Goal: Information Seeking & Learning: Check status

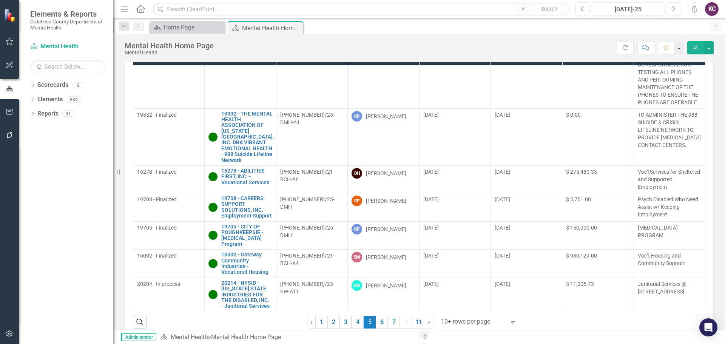
scroll to position [32, 0]
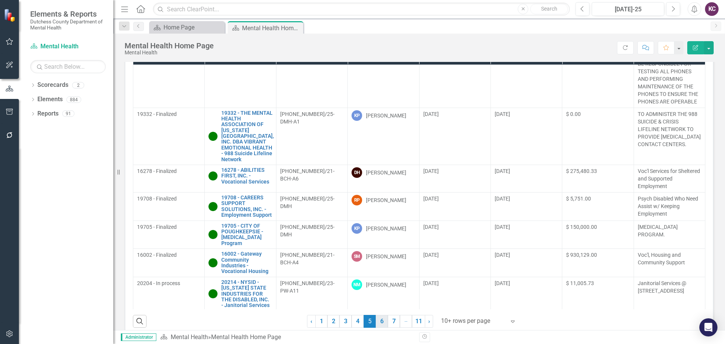
click at [376, 322] on link "6" at bounding box center [382, 321] width 12 height 13
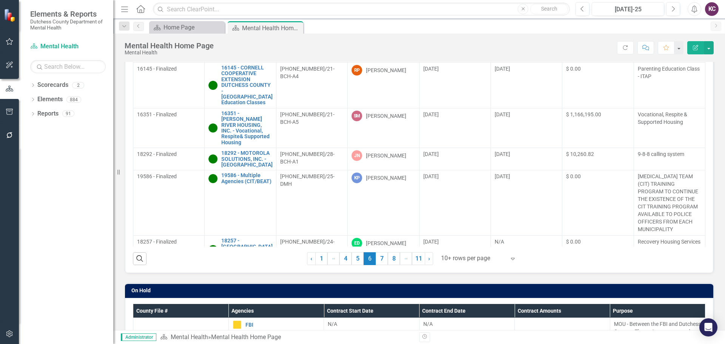
scroll to position [113, 0]
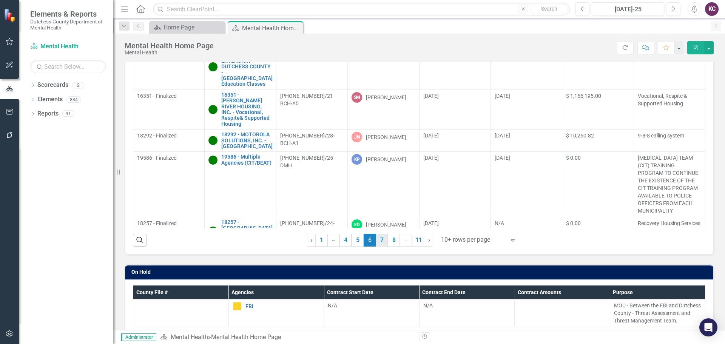
click at [377, 241] on link "7" at bounding box center [382, 240] width 12 height 13
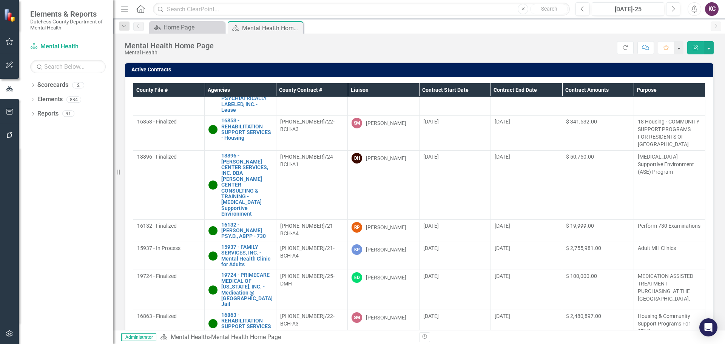
scroll to position [0, 0]
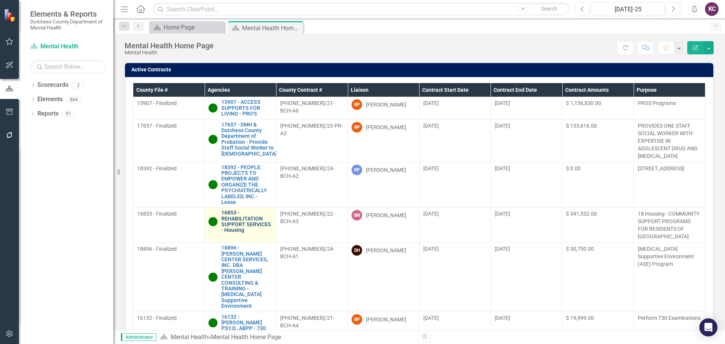
click at [253, 224] on link "16853 - REHABILITATION SUPPORT SERVICES - Housing" at bounding box center [246, 221] width 51 height 23
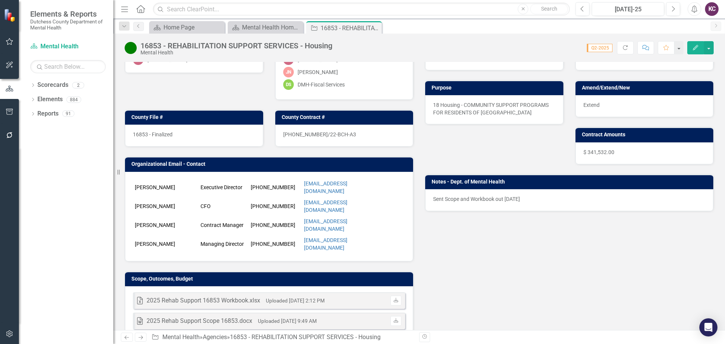
scroll to position [69, 0]
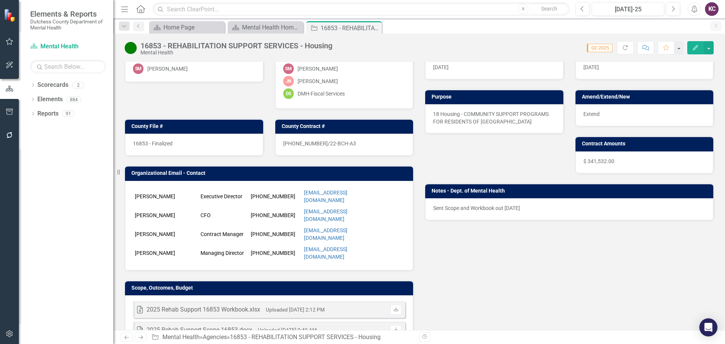
click at [555, 254] on div "Liaison SM [PERSON_NAME] Internal Copy To SM [PERSON_NAME] [PERSON_NAME]-[PERSO…" at bounding box center [419, 191] width 600 height 318
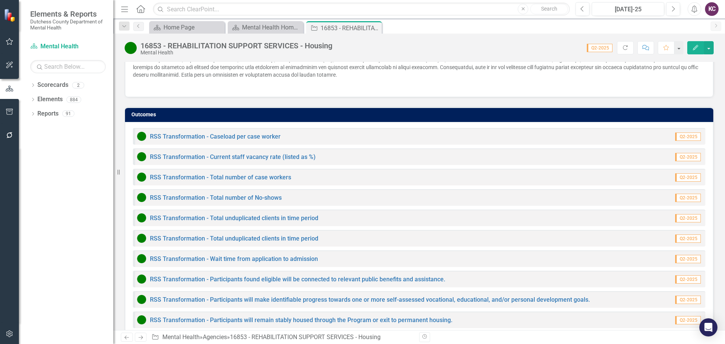
scroll to position [636, 0]
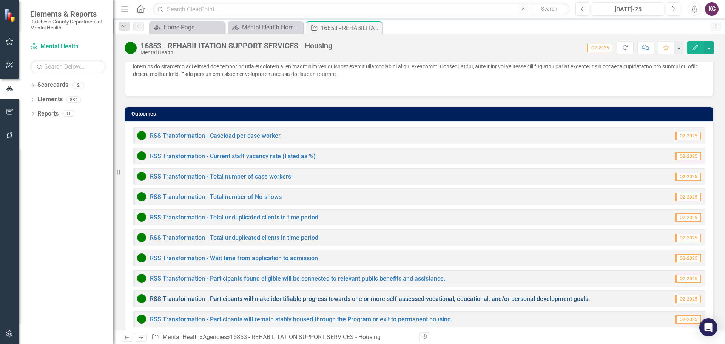
click at [253, 295] on link "RSS Transformation - Participants will make identifiable progress towards one o…" at bounding box center [370, 298] width 440 height 7
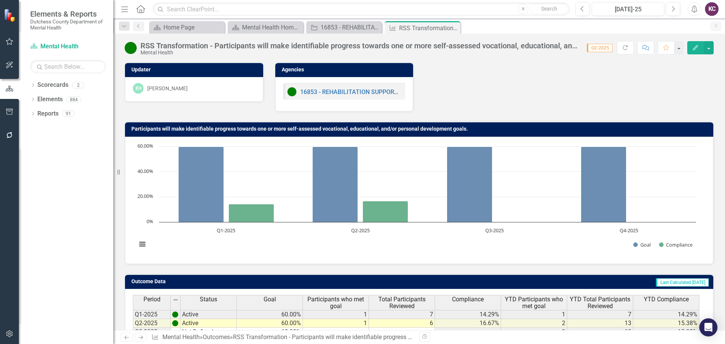
click at [334, 19] on div "Dropdown Search Scorecard Home Page Close Scorecard Mental Health Home Page Clo…" at bounding box center [419, 25] width 612 height 15
click at [333, 25] on div "16853 - REHABILITATION SUPPORT SERVICES - Housing" at bounding box center [345, 27] width 50 height 9
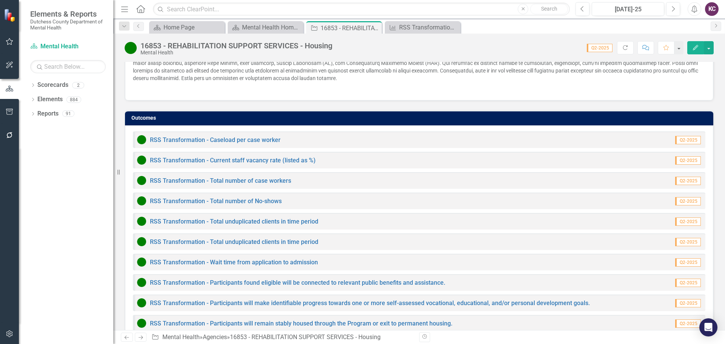
scroll to position [636, 0]
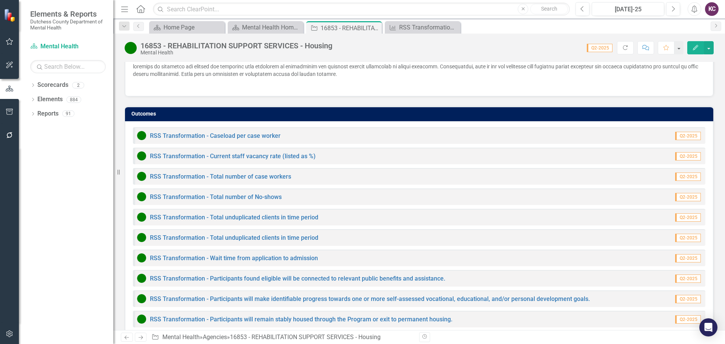
drag, startPoint x: 120, startPoint y: 171, endPoint x: 89, endPoint y: 174, distance: 30.4
click at [89, 174] on div "Elements & Reports Dutchess County Department of Mental Health Scorecard Mental…" at bounding box center [56, 172] width 113 height 344
drag, startPoint x: 120, startPoint y: 172, endPoint x: 79, endPoint y: 143, distance: 49.8
click at [82, 142] on div "Elements & Reports Dutchess County Department of Mental Health Scorecard Mental…" at bounding box center [56, 172] width 113 height 344
click at [491, 43] on div "Score: 0.00 Q2-2025 Completed Refresh Comment Favorite Edit" at bounding box center [524, 47] width 377 height 13
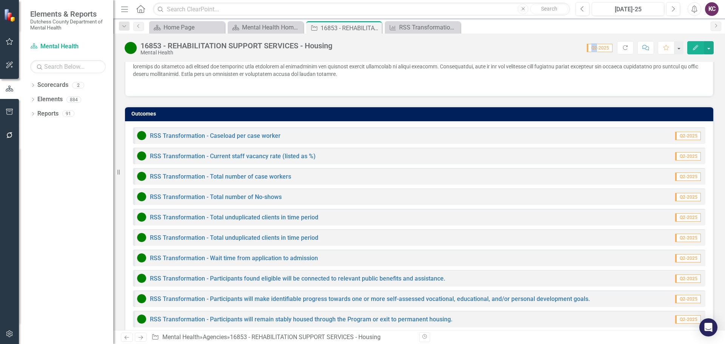
click at [491, 43] on div "Score: 0.00 Q2-2025 Completed Refresh Comment Favorite Edit" at bounding box center [524, 47] width 377 height 13
click at [484, 56] on div "16853 - REHABILITATION SUPPORT SERVICES - Housing Mental Health Score: 0.00 Q2-…" at bounding box center [419, 45] width 612 height 23
click at [608, 97] on div "Outcomes RSS Transformation - Caseload per case worker Q2-2025 RSS Transformati…" at bounding box center [419, 228] width 600 height 263
click at [417, 57] on div "16853 - REHABILITATION SUPPORT SERVICES - Housing Mental Health Score: 0.00 Q2-…" at bounding box center [419, 182] width 612 height 296
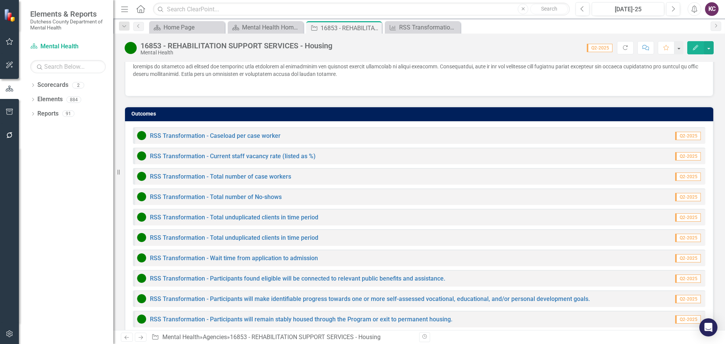
click at [544, 62] on div "16853 - REHABILITATION SUPPORT SERVICES - Housing Mental Health Score: 0.00 Q2-…" at bounding box center [419, 182] width 612 height 296
